Goal: Task Accomplishment & Management: Use online tool/utility

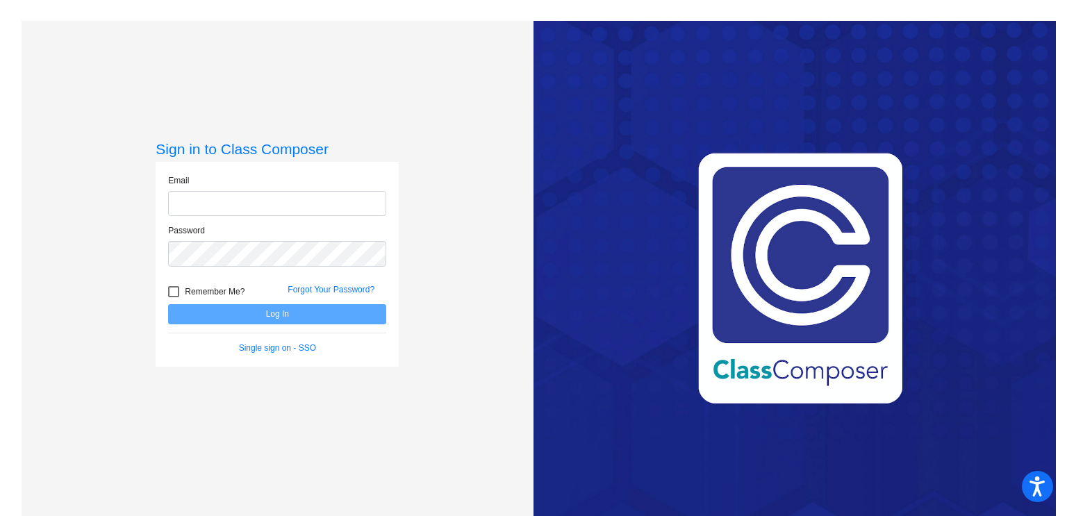
type input "[EMAIL_ADDRESS][DOMAIN_NAME]"
click at [271, 315] on button "Log In" at bounding box center [277, 314] width 218 height 20
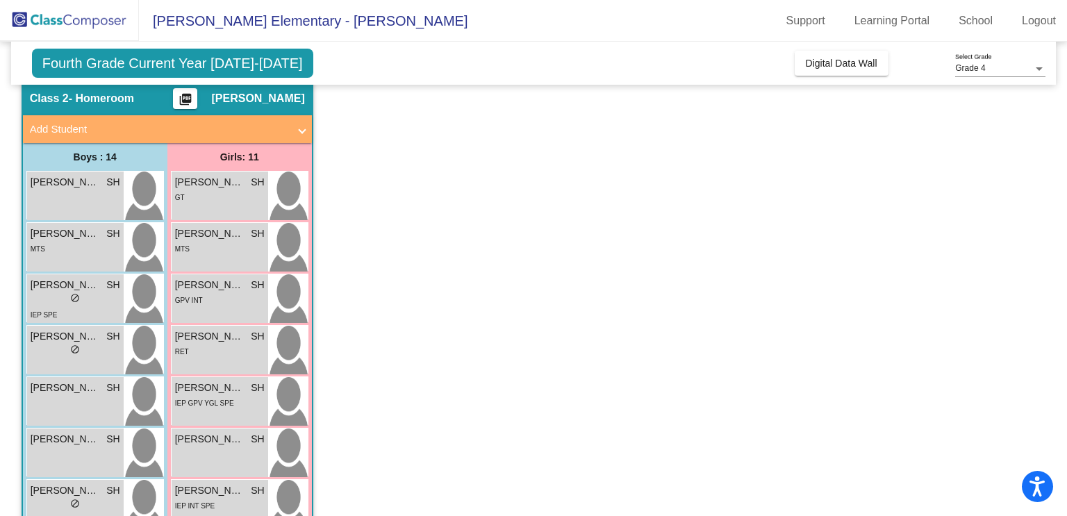
scroll to position [53, 0]
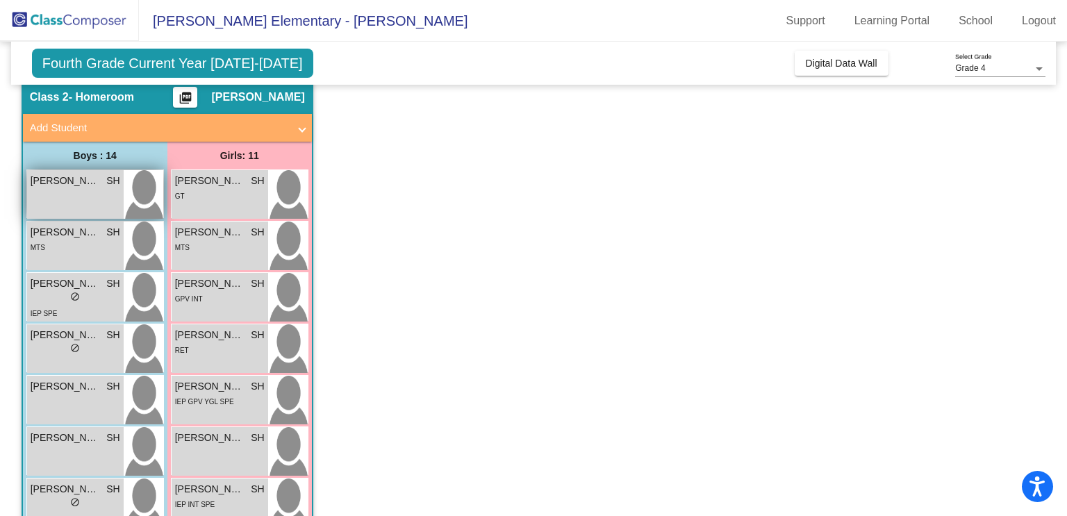
click at [72, 200] on div "[PERSON_NAME] SH lock do_not_disturb_alt" at bounding box center [75, 194] width 97 height 49
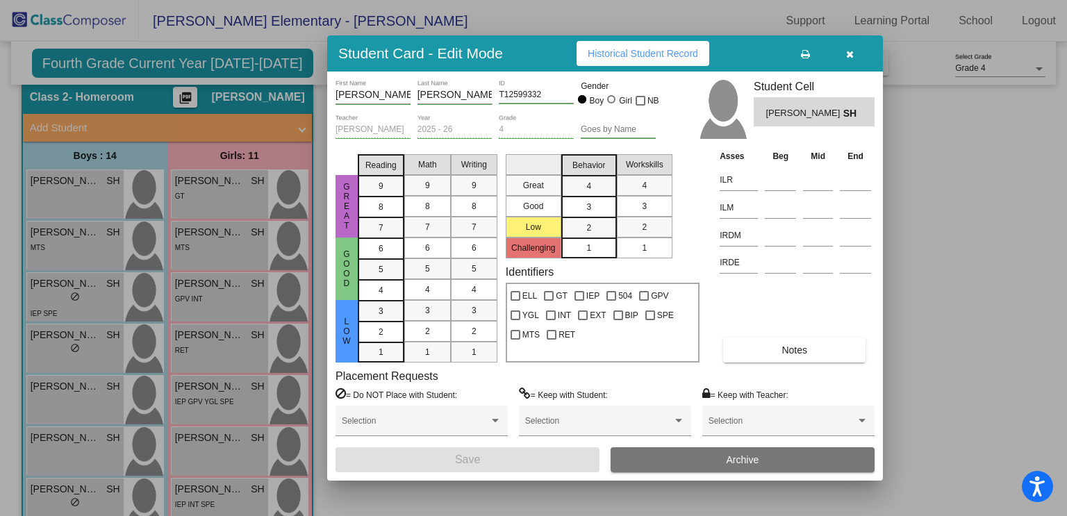
click at [847, 56] on icon "button" at bounding box center [850, 54] width 8 height 10
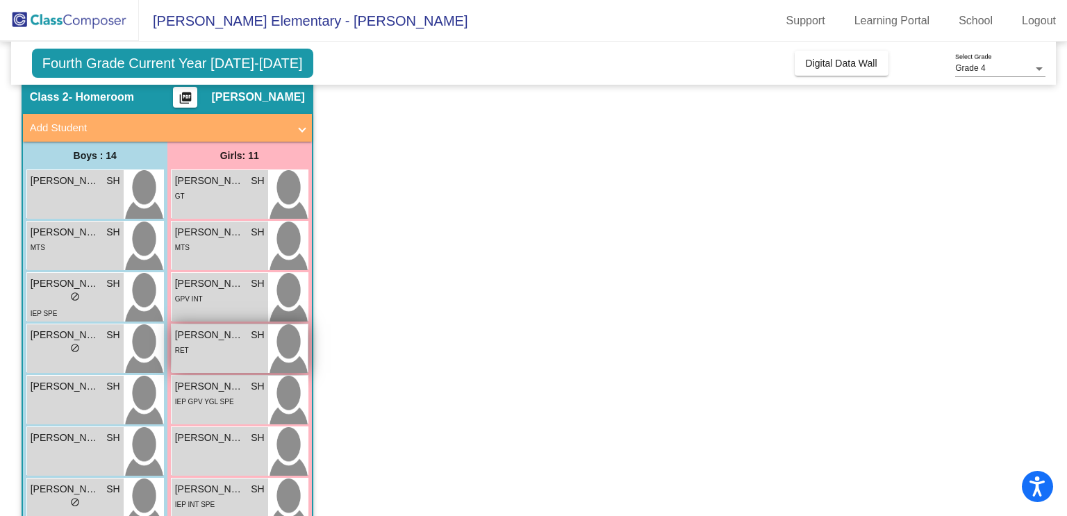
click at [242, 343] on div "RET" at bounding box center [220, 350] width 90 height 15
click at [235, 343] on div "RET" at bounding box center [220, 350] width 90 height 15
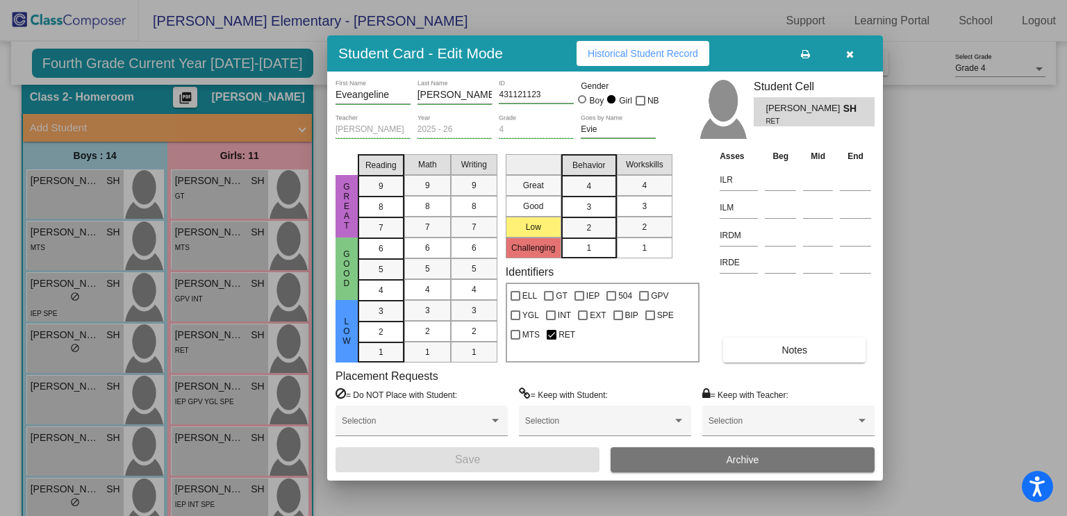
click at [849, 55] on icon "button" at bounding box center [850, 54] width 8 height 10
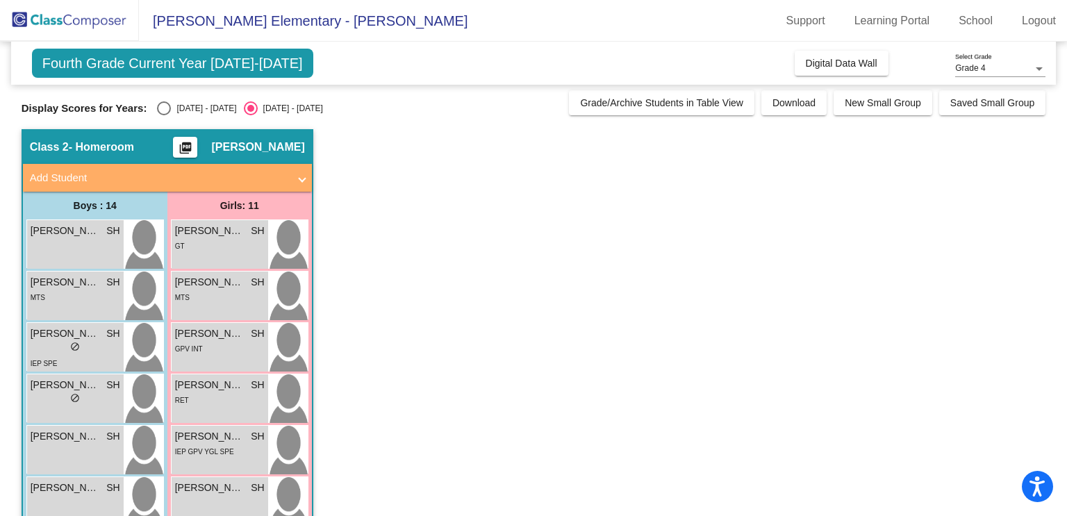
scroll to position [0, 0]
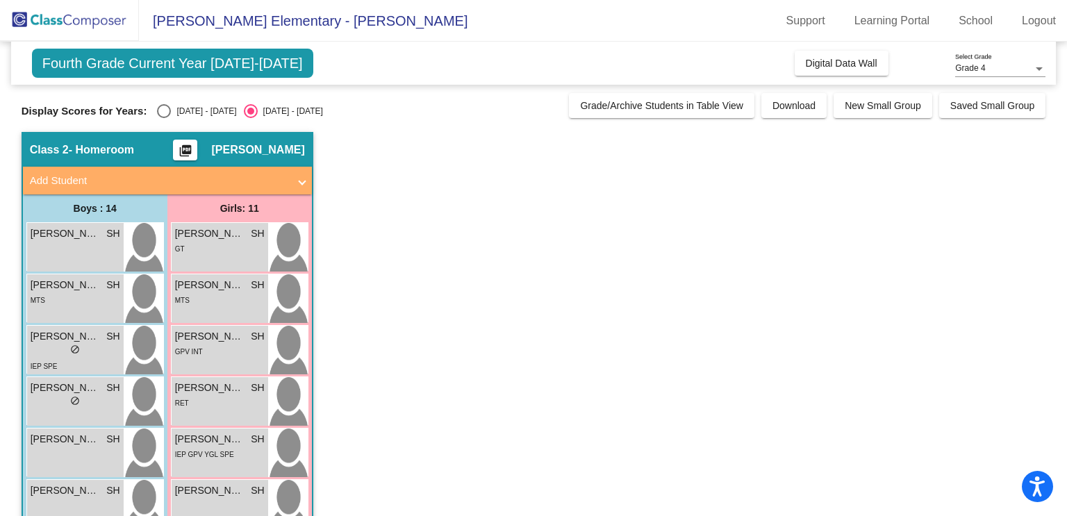
click at [184, 153] on mat-icon "picture_as_pdf" at bounding box center [185, 153] width 17 height 19
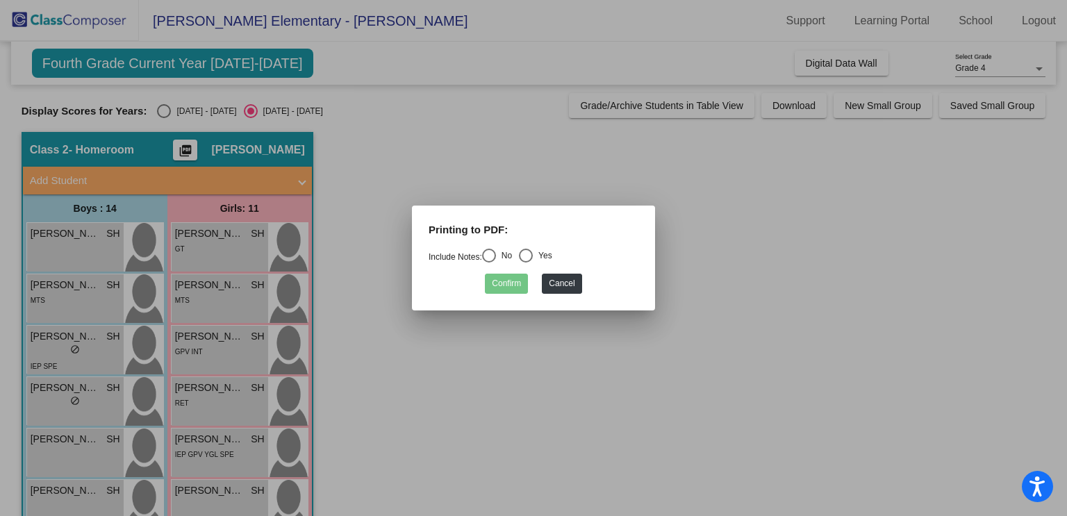
click at [495, 258] on div "Select an option" at bounding box center [489, 256] width 14 height 14
click at [489, 263] on input "No" at bounding box center [488, 263] width 1 height 1
radio input "true"
click at [504, 283] on button "Confirm" at bounding box center [506, 284] width 43 height 20
